Goal: Information Seeking & Learning: Find specific fact

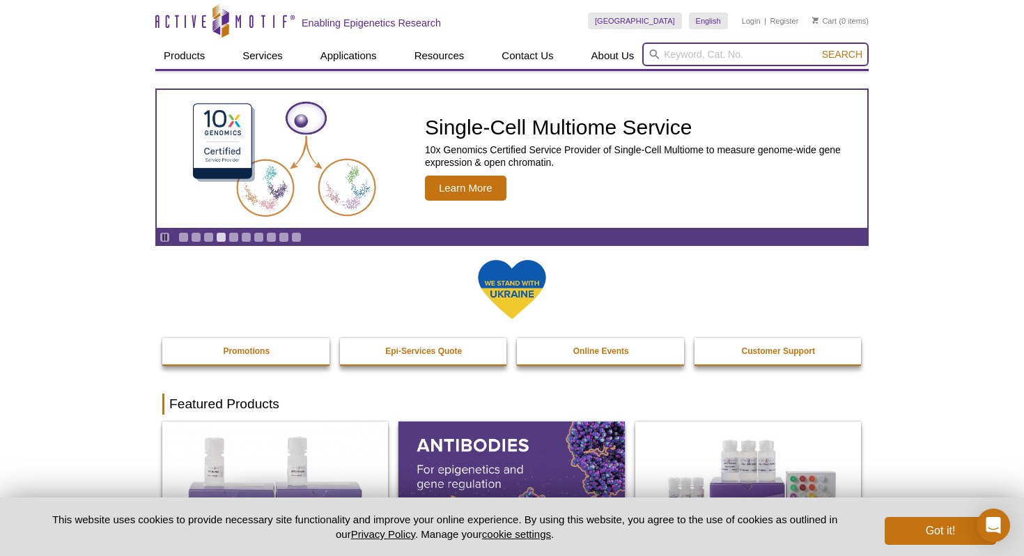
click at [733, 56] on input "search" at bounding box center [755, 54] width 226 height 24
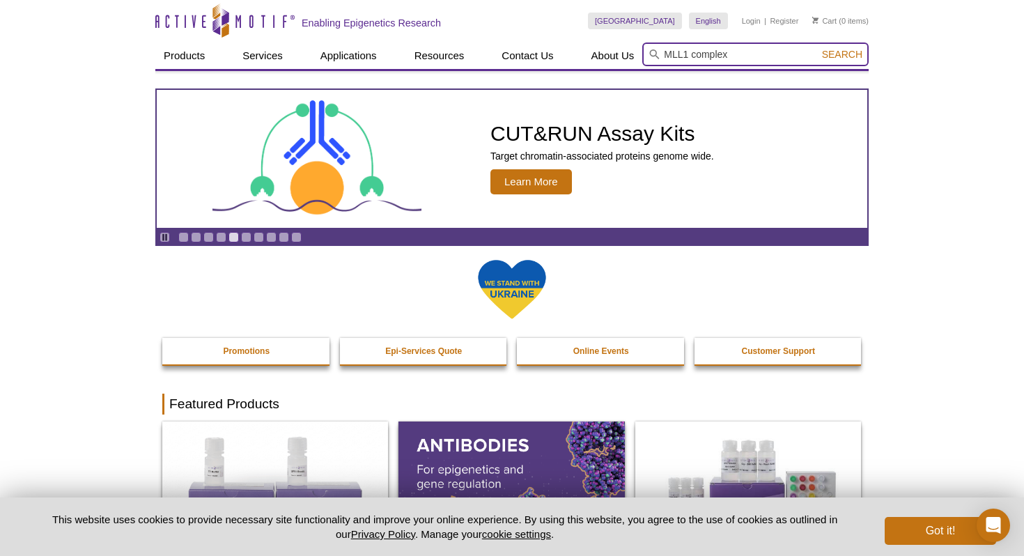
type input "MLL1 complex"
click at [818, 48] on button "Search" at bounding box center [842, 54] width 49 height 13
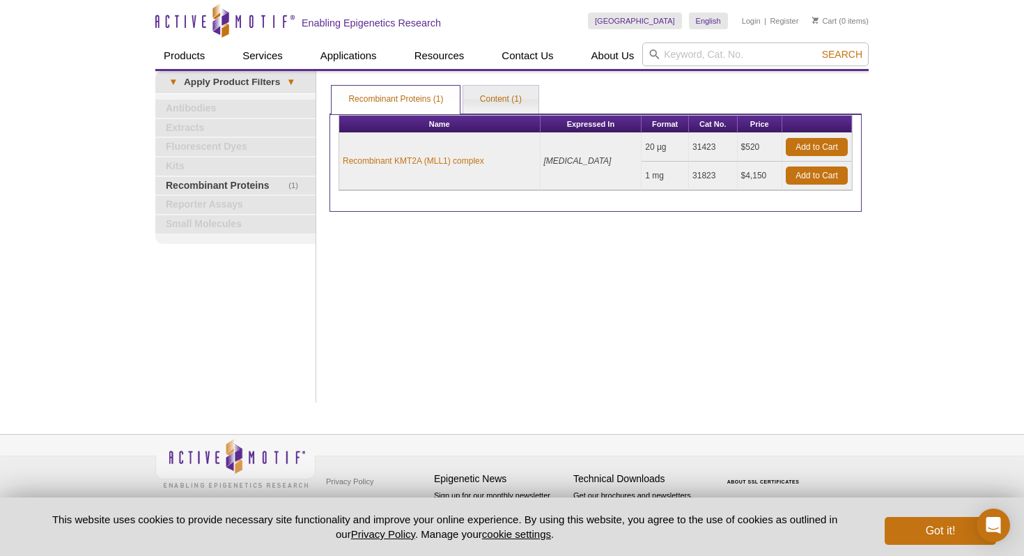
drag, startPoint x: 714, startPoint y: 170, endPoint x: 687, endPoint y: 146, distance: 37.0
click at [689, 146] on td "31423" at bounding box center [713, 147] width 49 height 29
click at [711, 152] on td "31423" at bounding box center [713, 147] width 49 height 29
drag, startPoint x: 711, startPoint y: 147, endPoint x: 685, endPoint y: 146, distance: 25.8
click at [689, 146] on td "31423" at bounding box center [713, 147] width 49 height 29
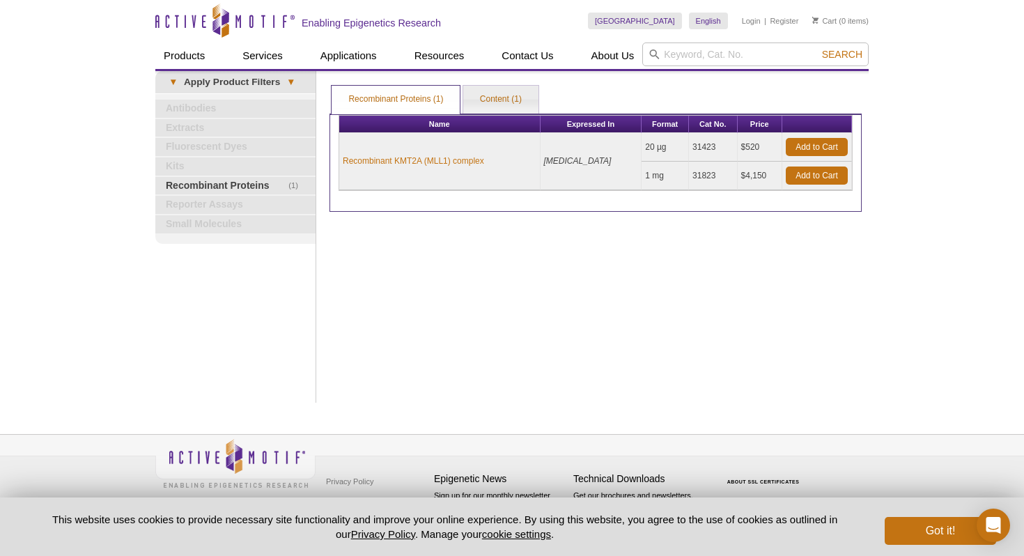
copy td "31423"
click at [684, 52] on input "search" at bounding box center [755, 54] width 226 height 24
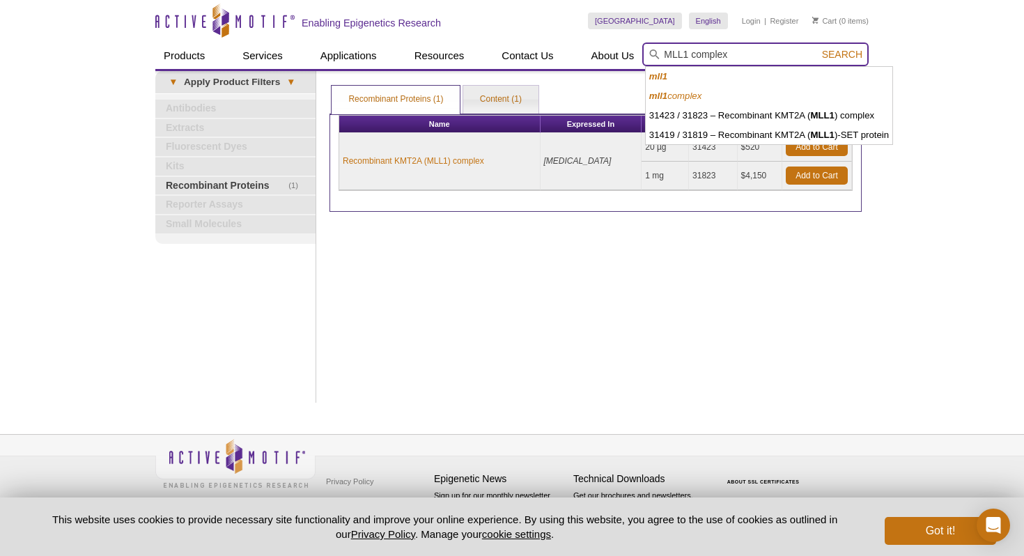
type input "MLL1 complex"
click at [818, 48] on button "Search" at bounding box center [842, 54] width 49 height 13
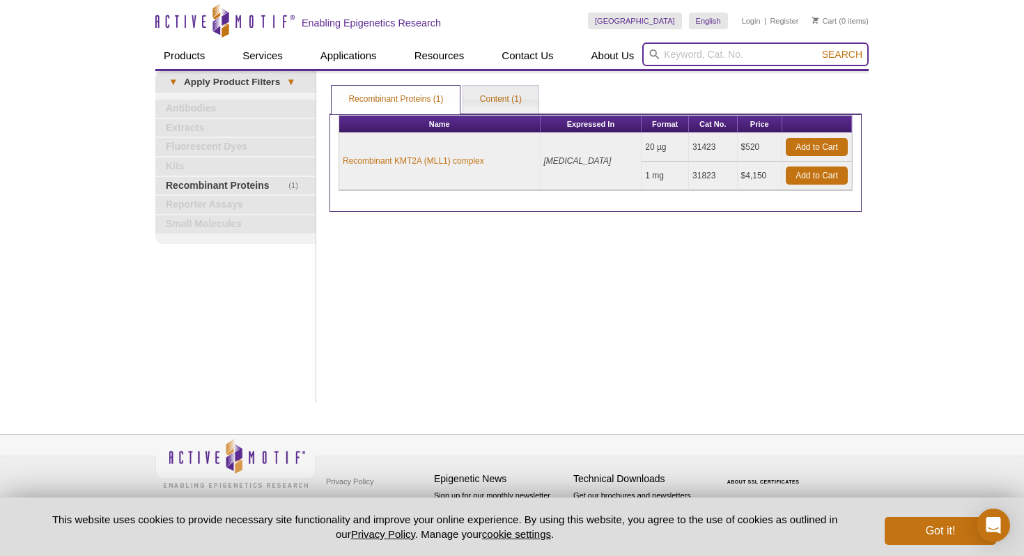
click at [696, 58] on input "search" at bounding box center [755, 54] width 226 height 24
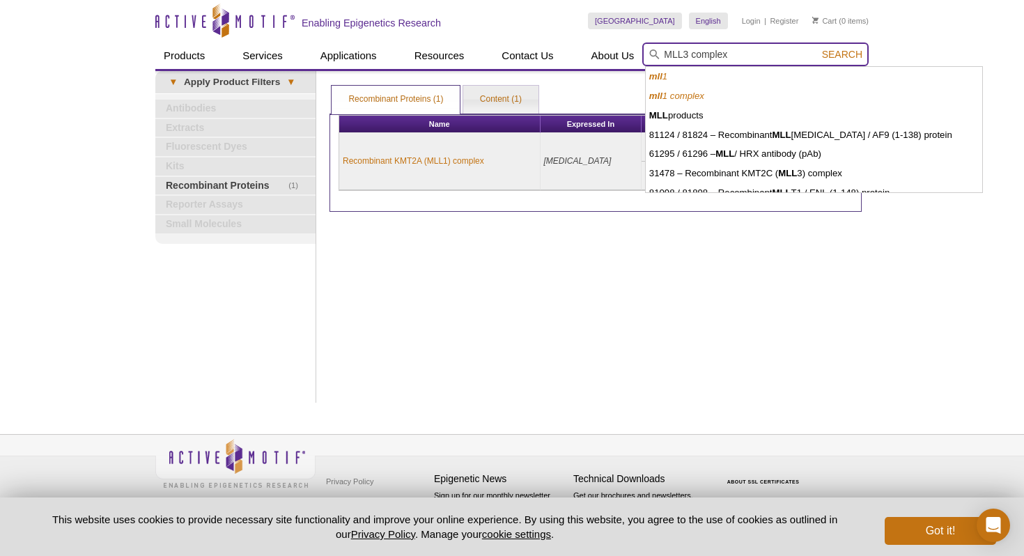
type input "MLL3 complex"
click at [818, 48] on button "Search" at bounding box center [842, 54] width 49 height 13
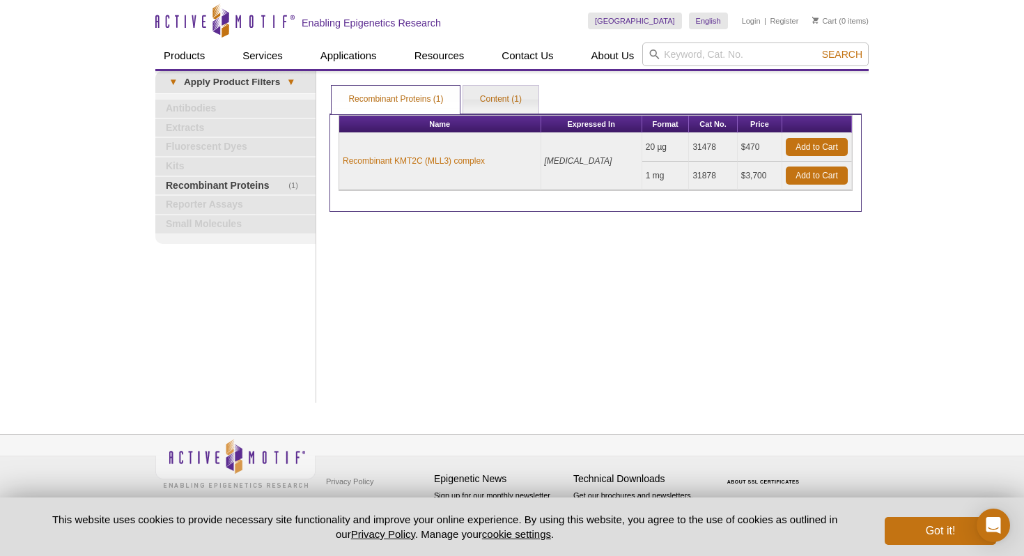
drag, startPoint x: 714, startPoint y: 144, endPoint x: 687, endPoint y: 144, distance: 27.2
click at [689, 144] on td "31478" at bounding box center [713, 147] width 48 height 29
copy td "31478"
click at [673, 52] on input "search" at bounding box center [755, 54] width 226 height 24
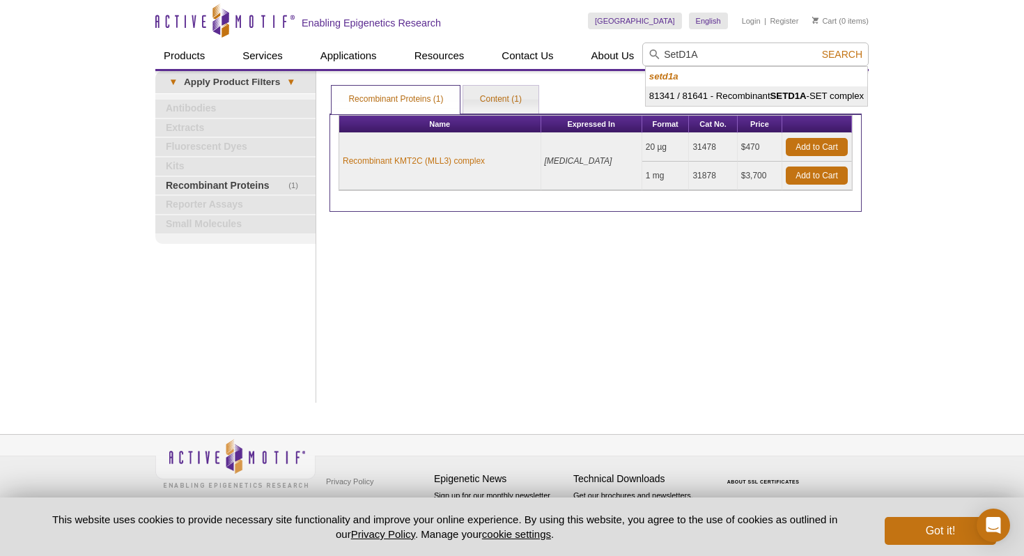
click at [737, 97] on li "81341 / 81641 - Recombinant SETD1A -SET complex" at bounding box center [756, 95] width 221 height 19
type input "81341 / 81641 - Recombinant SETD1A-SET complex"
